Goal: Information Seeking & Learning: Learn about a topic

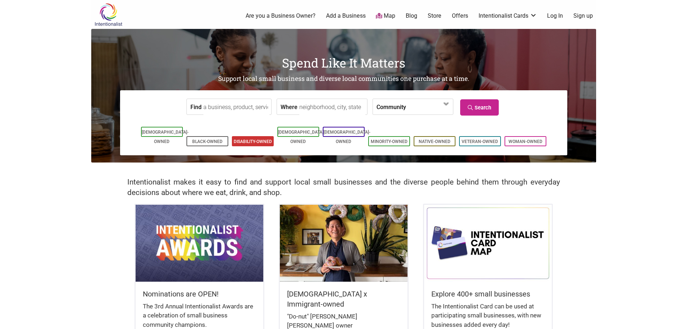
click at [254, 136] on li "Disability-Owned" at bounding box center [253, 141] width 42 height 10
click at [308, 107] on input "Where" at bounding box center [332, 107] width 66 height 16
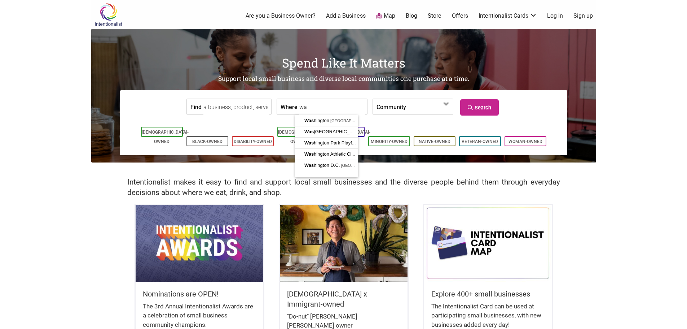
type input "w"
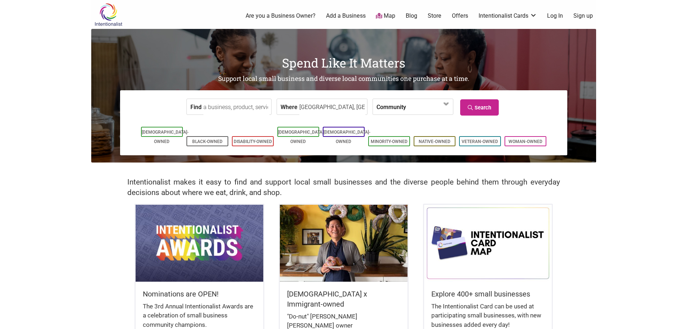
type input "Seattle, WA, USA"
click at [262, 139] on link "Disability-Owned" at bounding box center [253, 141] width 38 height 5
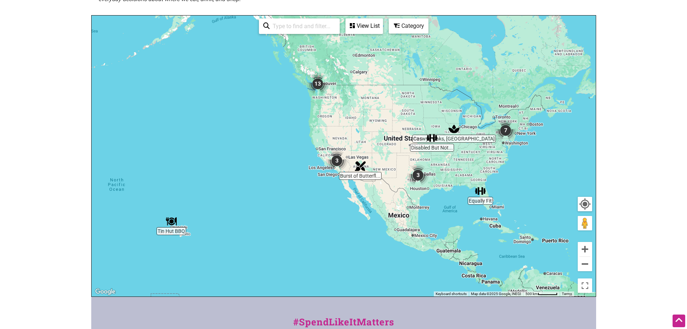
scroll to position [128, 0]
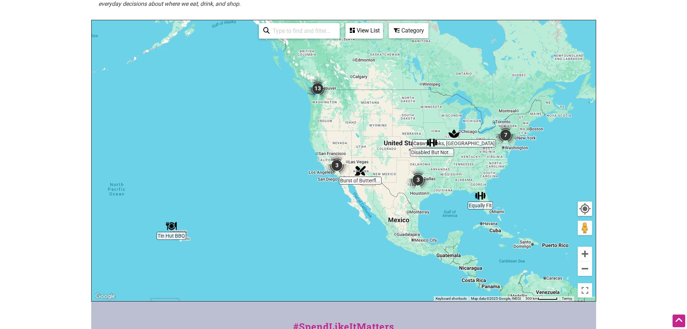
click at [322, 96] on img "13" at bounding box center [318, 89] width 22 height 22
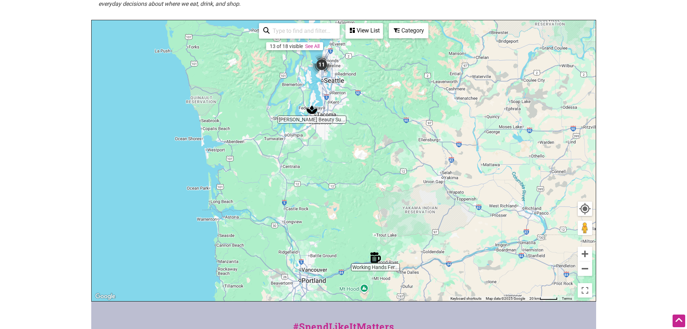
click at [340, 69] on div "To navigate, press the arrow keys." at bounding box center [344, 160] width 504 height 281
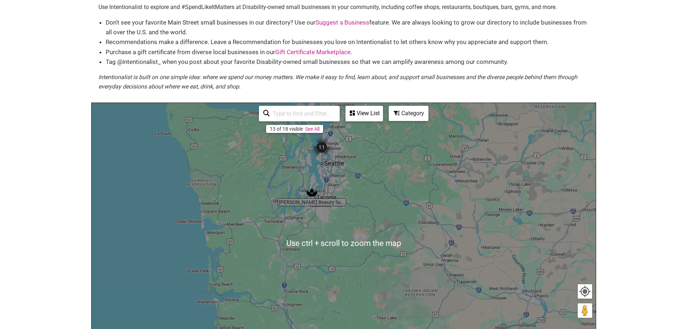
scroll to position [56, 0]
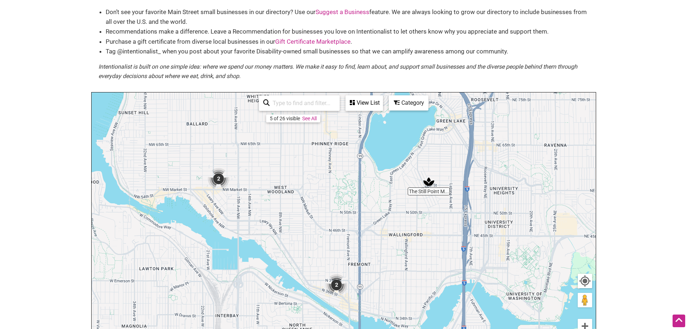
click at [340, 286] on img "2" at bounding box center [337, 285] width 22 height 22
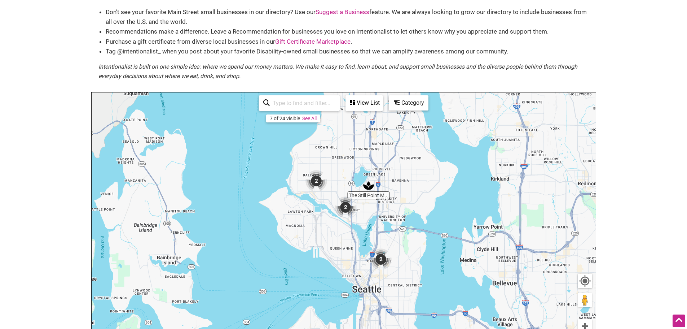
click at [314, 182] on img "2" at bounding box center [317, 181] width 22 height 22
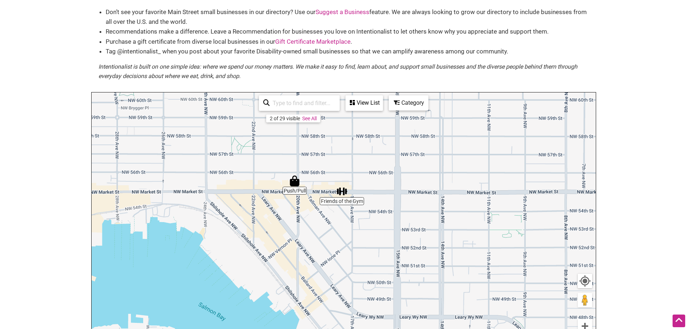
click at [342, 199] on div "To navigate, press the arrow keys." at bounding box center [344, 232] width 504 height 281
click at [342, 191] on img "Friends of the Gym" at bounding box center [342, 191] width 11 height 11
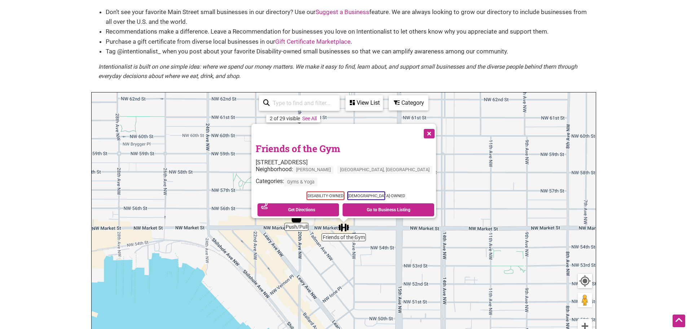
click at [311, 142] on link "Friends of the Gym" at bounding box center [298, 148] width 84 height 12
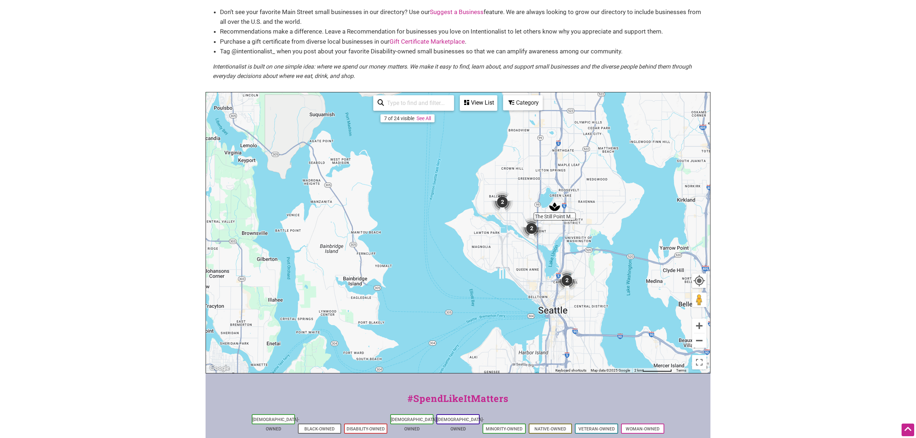
drag, startPoint x: 612, startPoint y: 150, endPoint x: 560, endPoint y: 164, distance: 53.6
click at [560, 164] on div "To navigate, press the arrow keys." at bounding box center [458, 232] width 504 height 281
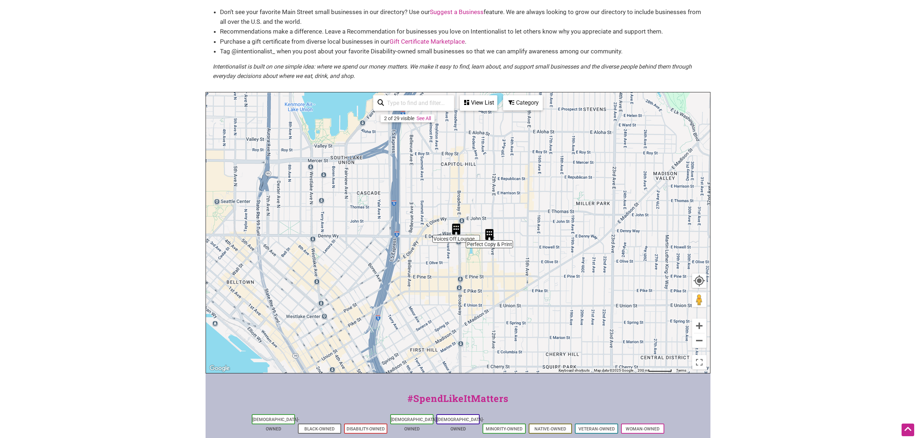
click at [457, 228] on img "Voices Off Lounge by Visually Speaking" at bounding box center [456, 229] width 11 height 11
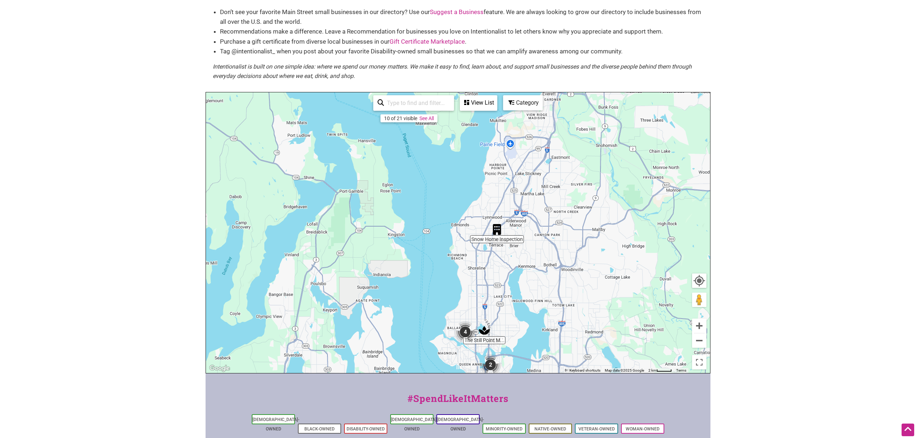
drag, startPoint x: 522, startPoint y: 154, endPoint x: 512, endPoint y: 318, distance: 164.5
click at [511, 318] on div "To navigate, press the arrow keys." at bounding box center [458, 232] width 504 height 281
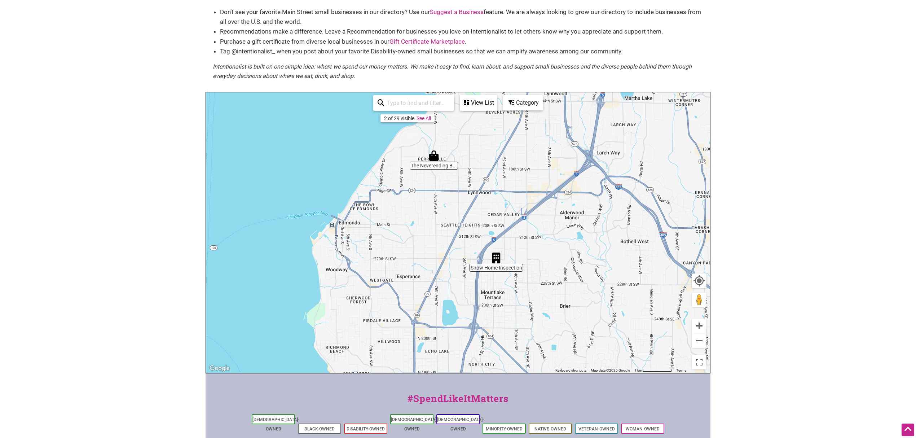
click at [431, 158] on img "The Neverending Bookshop" at bounding box center [434, 155] width 11 height 11
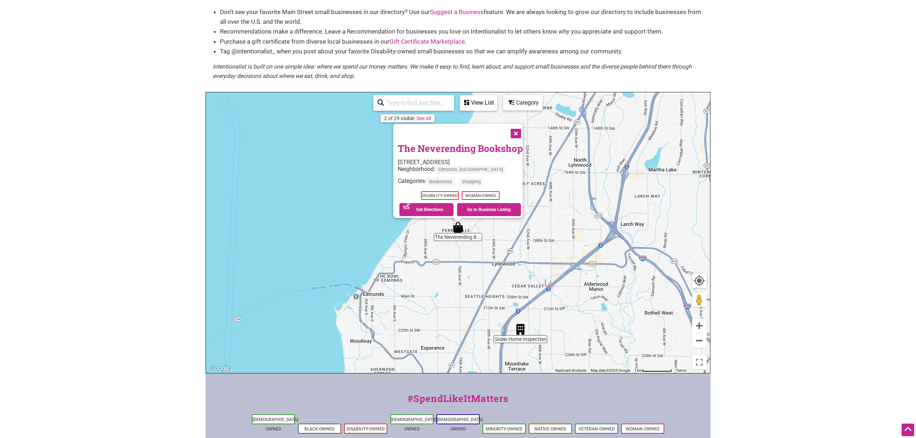
click at [439, 146] on link "The Neverending Bookshop" at bounding box center [460, 148] width 125 height 12
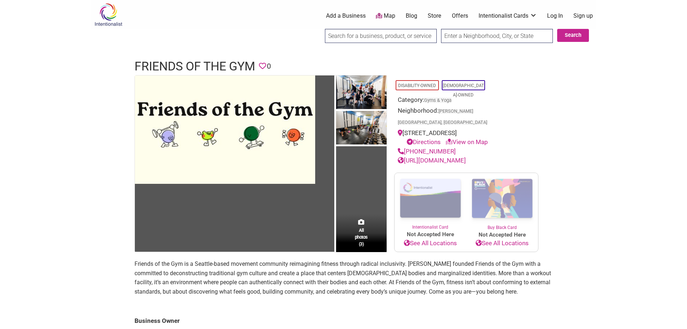
click at [457, 157] on link "[URL][DOMAIN_NAME]" at bounding box center [432, 160] width 68 height 7
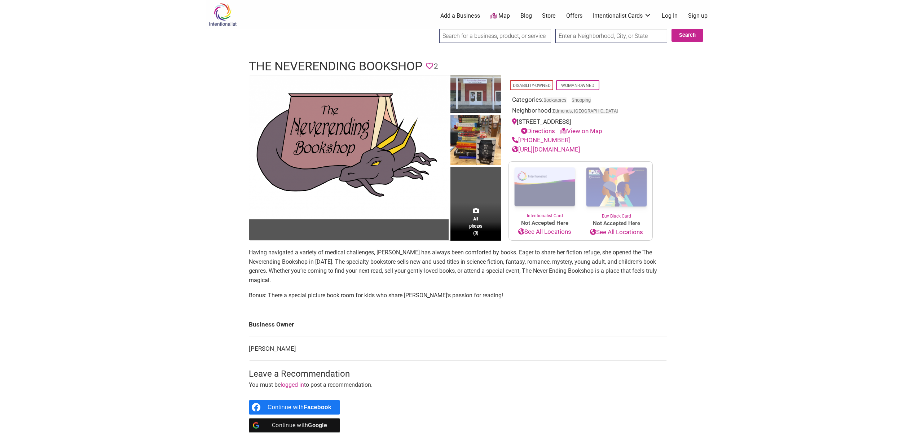
click at [580, 153] on link "[URL][DOMAIN_NAME]" at bounding box center [546, 149] width 68 height 7
